Goal: Transaction & Acquisition: Purchase product/service

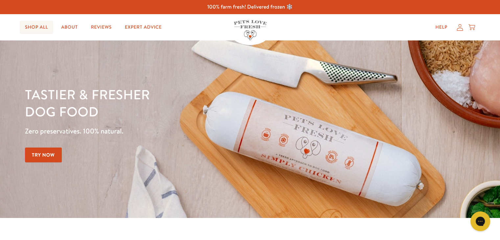
click at [38, 28] on link "Shop All" at bounding box center [37, 27] width 34 height 13
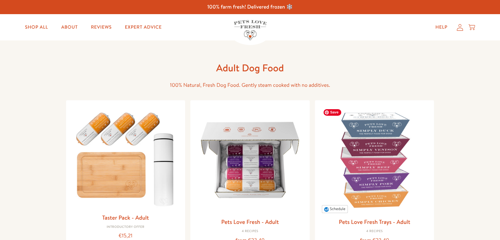
click at [352, 167] on img at bounding box center [374, 160] width 109 height 109
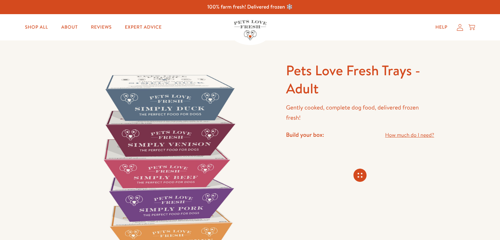
click at [303, 110] on p "Gently cooked, complete dog food, delivered frozen fresh!" at bounding box center [360, 113] width 148 height 20
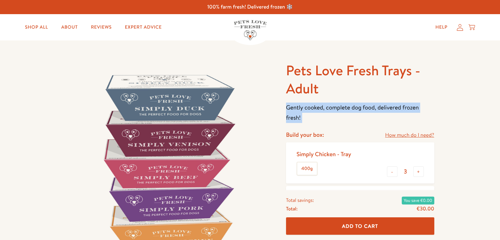
click at [303, 110] on p "Gently cooked, complete dog food, delivered frozen fresh!" at bounding box center [360, 113] width 148 height 20
copy div "Gently cooked, complete dog food, delivered frozen fresh!"
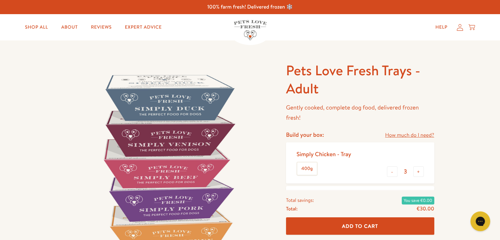
click at [288, 67] on h1 "Pets Love Fresh Trays - Adult" at bounding box center [360, 79] width 148 height 36
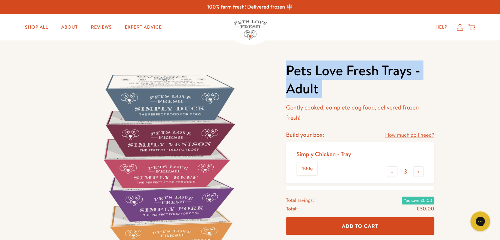
click at [288, 67] on h1 "Pets Love Fresh Trays - Adult" at bounding box center [360, 79] width 148 height 36
copy div "Pets Love Fresh Trays - Adult"
click at [50, 28] on link "Shop All" at bounding box center [37, 27] width 34 height 13
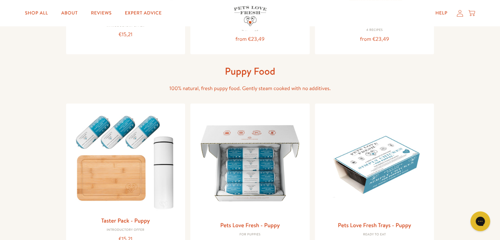
scroll to position [419, 0]
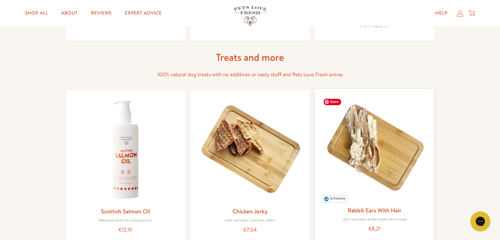
click at [387, 183] on img at bounding box center [374, 148] width 109 height 109
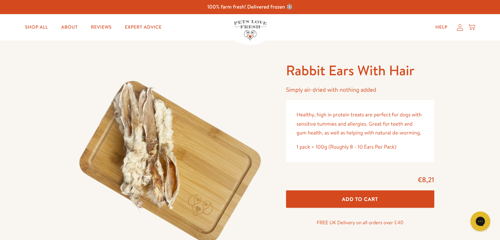
drag, startPoint x: 295, startPoint y: 113, endPoint x: 425, endPoint y: 134, distance: 131.8
click at [425, 134] on div "Healthy, high in protein treats are perfect for dogs with sensitive tummies and…" at bounding box center [360, 131] width 148 height 62
copy p "Healthy, high in protein treats are perfect for dogs with sensitive tummies and…"
